Goal: Task Accomplishment & Management: Use online tool/utility

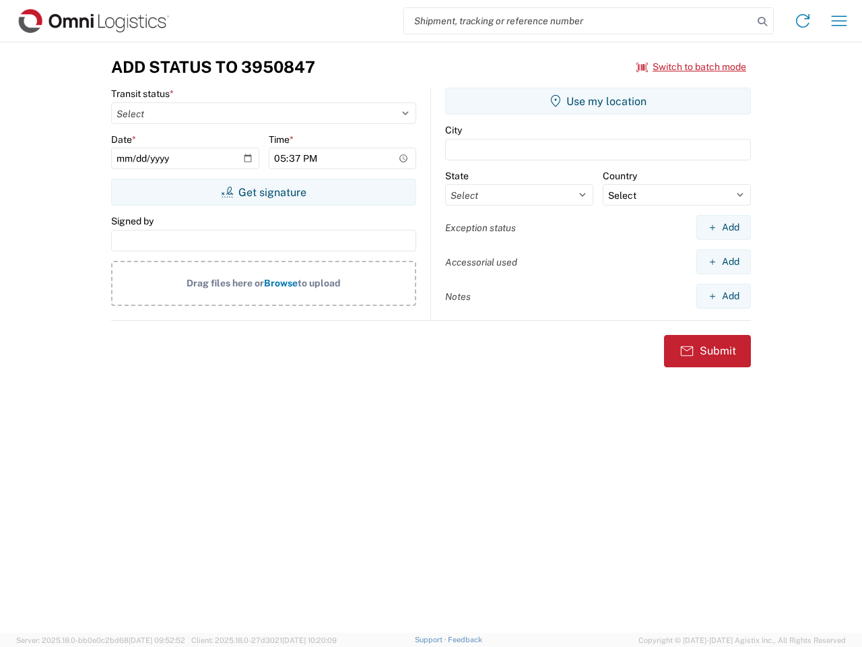
click at [579, 21] on input "search" at bounding box center [578, 21] width 349 height 26
click at [762, 22] on icon at bounding box center [762, 21] width 19 height 19
click at [803, 21] on icon at bounding box center [803, 21] width 22 height 22
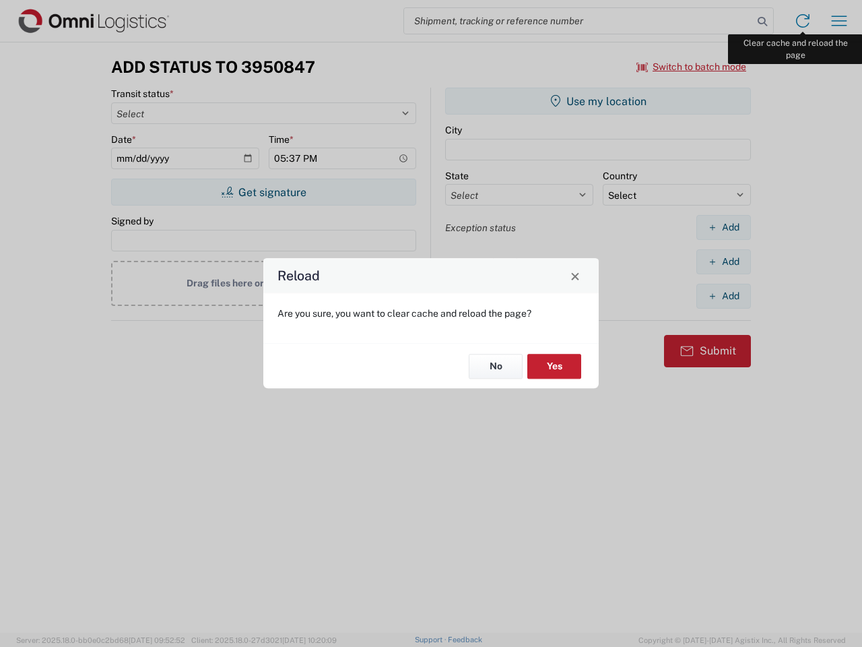
click at [839, 21] on div "Reload Are you sure, you want to clear cache and reload the page? No Yes" at bounding box center [431, 323] width 862 height 647
click at [692, 67] on div "Reload Are you sure, you want to clear cache and reload the page? No Yes" at bounding box center [431, 323] width 862 height 647
click at [263, 192] on div "Reload Are you sure, you want to clear cache and reload the page? No Yes" at bounding box center [431, 323] width 862 height 647
click at [598, 101] on div "Reload Are you sure, you want to clear cache and reload the page? No Yes" at bounding box center [431, 323] width 862 height 647
click at [723, 227] on div "Reload Are you sure, you want to clear cache and reload the page? No Yes" at bounding box center [431, 323] width 862 height 647
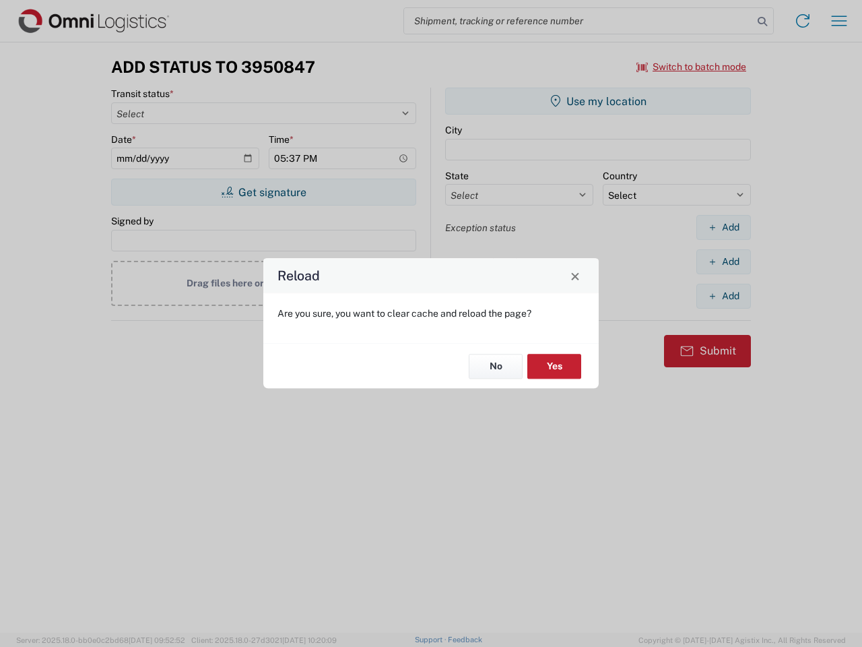
click at [723, 261] on div "Reload Are you sure, you want to clear cache and reload the page? No Yes" at bounding box center [431, 323] width 862 height 647
click at [723, 296] on div "Reload Are you sure, you want to clear cache and reload the page? No Yes" at bounding box center [431, 323] width 862 height 647
